Goal: Navigation & Orientation: Find specific page/section

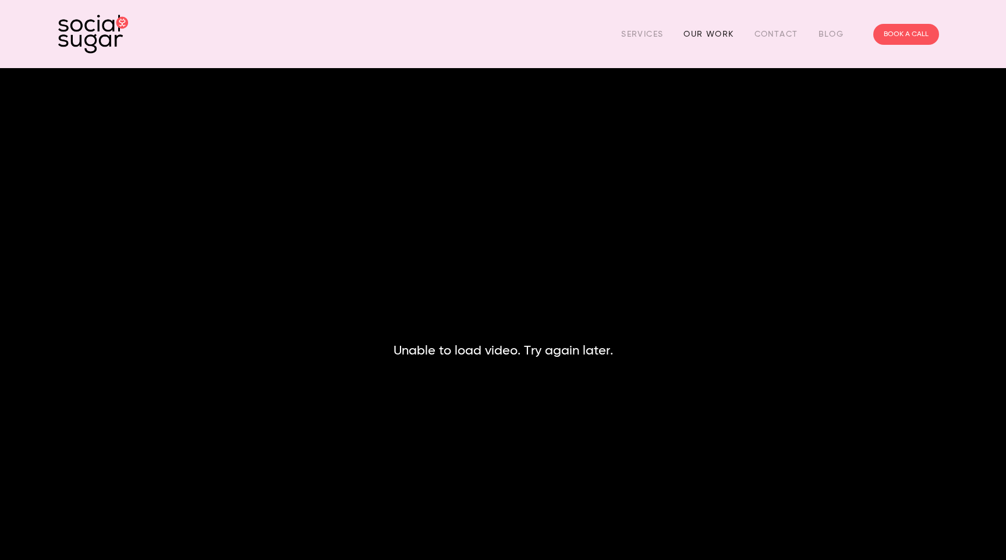
click at [716, 38] on link "Our Work" at bounding box center [708, 34] width 50 height 18
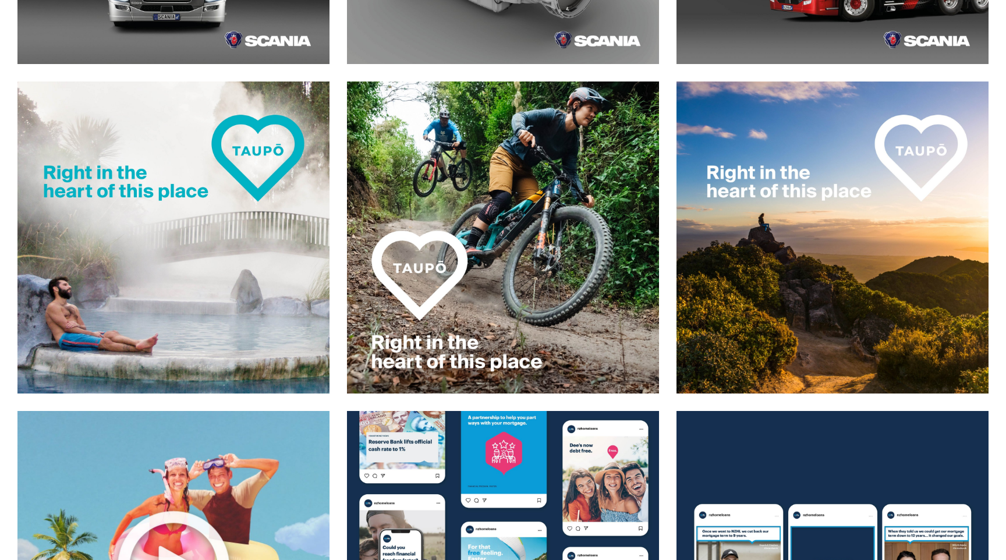
scroll to position [515, 0]
click at [184, 178] on img at bounding box center [173, 237] width 313 height 313
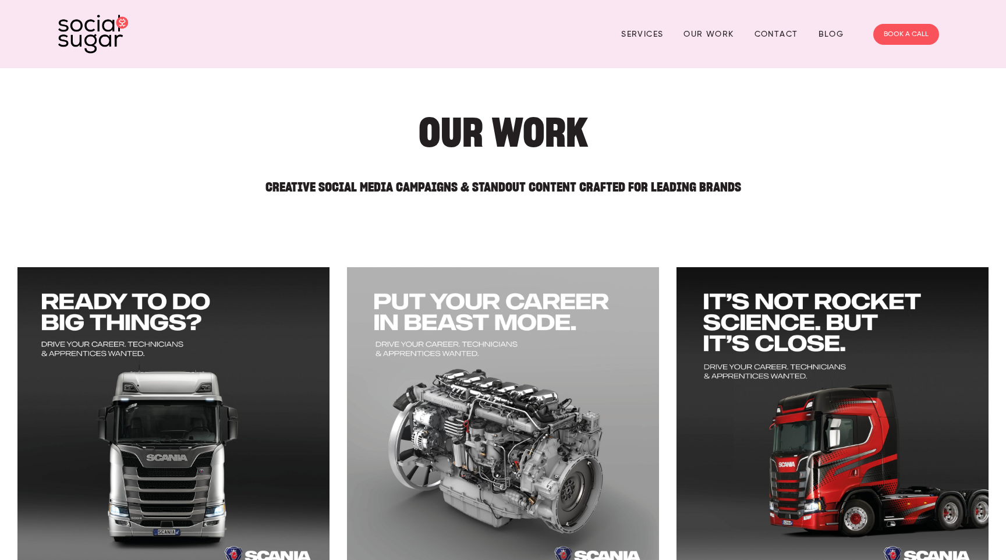
scroll to position [0, 0]
click at [717, 31] on link "Our Work" at bounding box center [708, 34] width 50 height 18
click at [649, 41] on link "Services" at bounding box center [642, 34] width 42 height 18
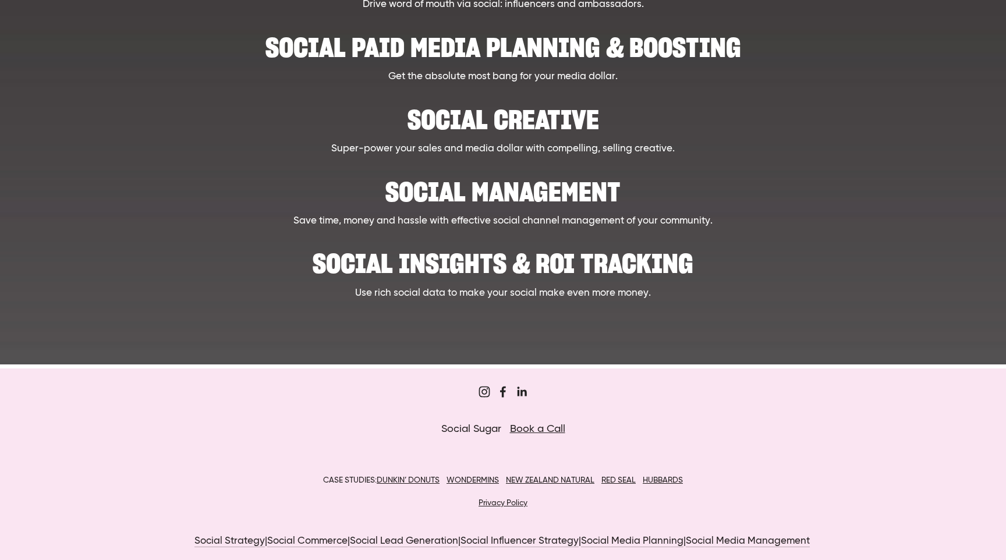
scroll to position [572, 0]
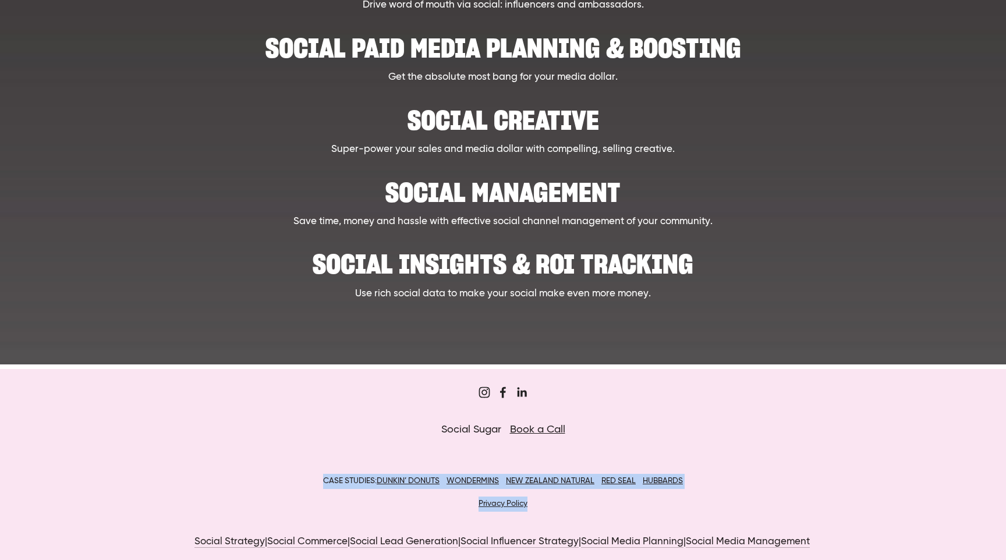
drag, startPoint x: 317, startPoint y: 475, endPoint x: 573, endPoint y: 502, distance: 257.4
click at [573, 502] on div "CASE STUDIES: DUNKIN’ DONUTS WONDERMINS NEW ZEALAND NATURAL RED SEAL HUBBARDS P…" at bounding box center [503, 493] width 768 height 38
click at [574, 502] on p "Privacy Policy" at bounding box center [503, 503] width 768 height 15
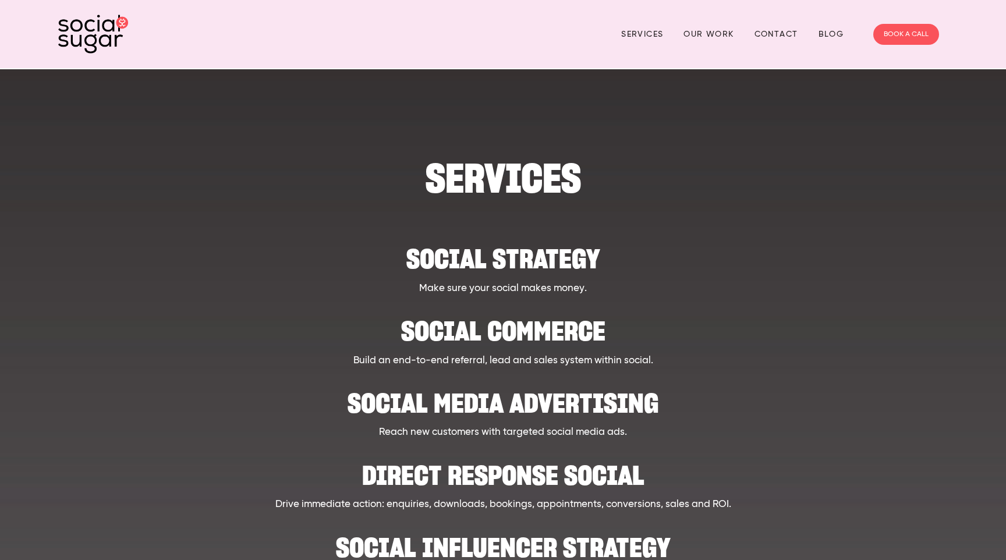
scroll to position [0, 0]
